Goal: Information Seeking & Learning: Learn about a topic

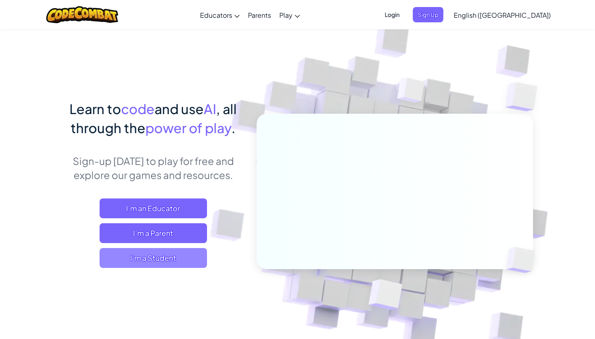
click at [151, 264] on span "I'm a Student" at bounding box center [154, 258] width 108 height 20
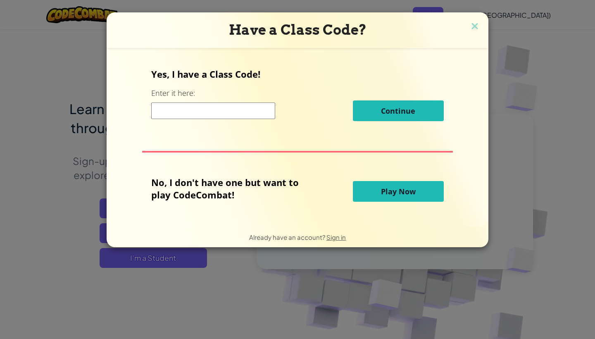
click at [365, 195] on button "Play Now" at bounding box center [398, 191] width 91 height 21
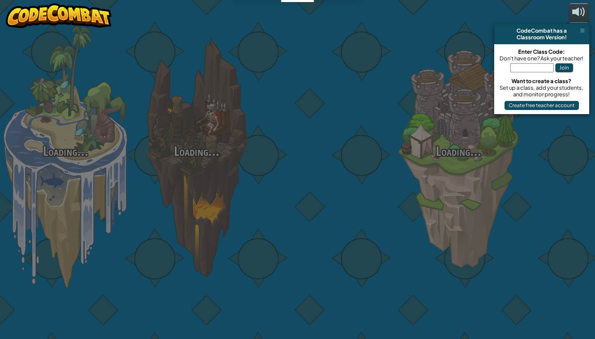
click at [380, 0] on body "Educators Create Free Account School & District Solutions Teacher Toolkit Previ…" at bounding box center [297, 0] width 595 height 0
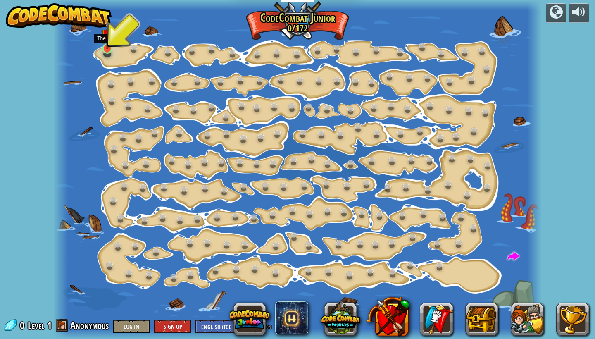
click at [111, 51] on link at bounding box center [108, 49] width 17 height 17
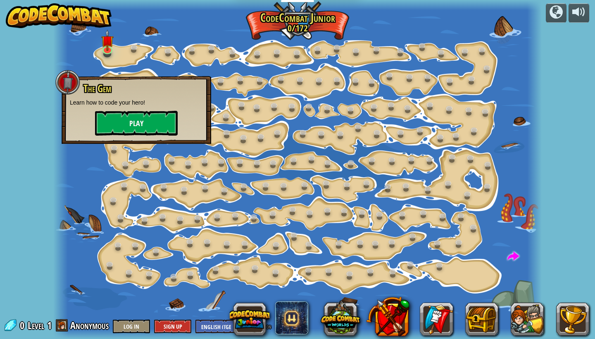
click at [128, 121] on button "Play" at bounding box center [136, 123] width 83 height 25
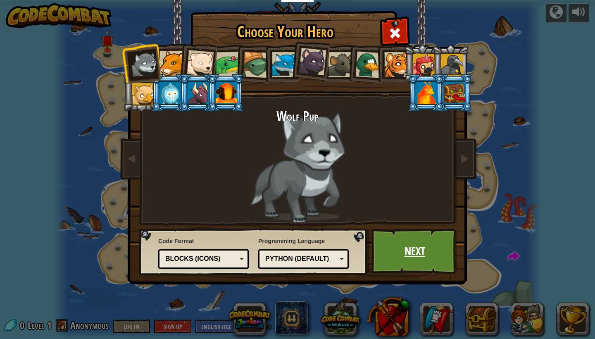
click at [390, 235] on link "Next" at bounding box center [415, 251] width 86 height 45
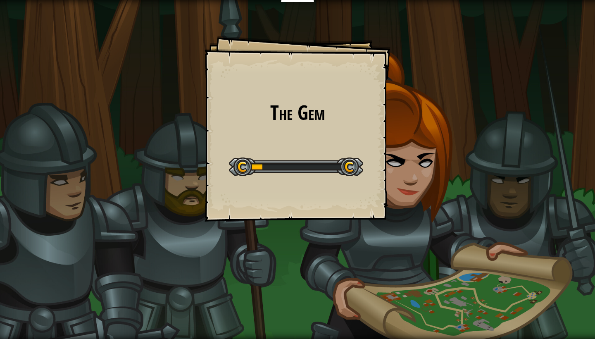
click at [273, 109] on h1 "The Gem" at bounding box center [298, 113] width 170 height 22
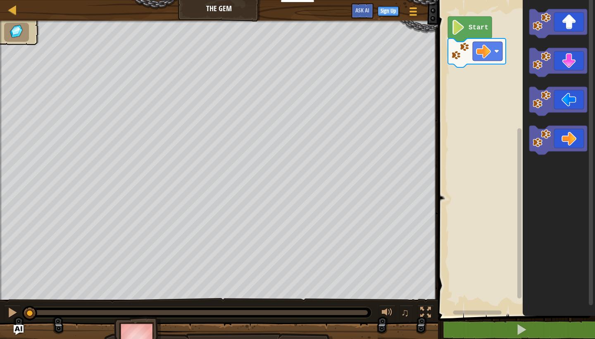
click at [460, 22] on image "Blockly Workspace" at bounding box center [459, 27] width 14 height 15
click at [462, 33] on image "Blockly Workspace" at bounding box center [459, 27] width 14 height 15
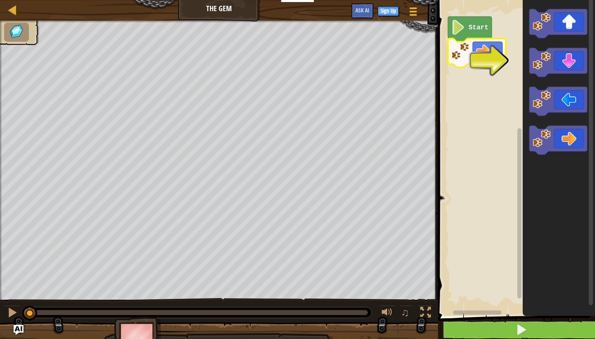
click at [522, 335] on span at bounding box center [522, 330] width 12 height 12
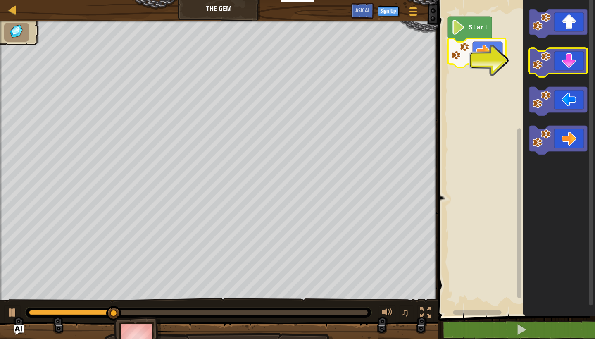
click at [570, 65] on icon "Blockly Workspace" at bounding box center [559, 62] width 58 height 29
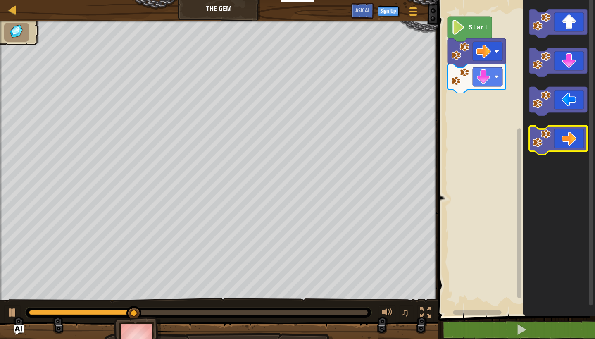
click at [560, 133] on icon "Blockly Workspace" at bounding box center [559, 140] width 58 height 29
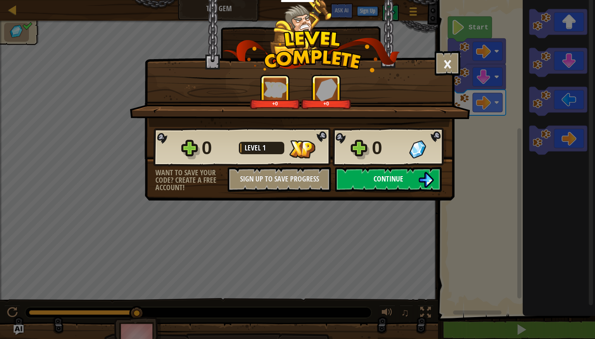
click at [380, 174] on span "Continue" at bounding box center [389, 179] width 30 height 10
